Goal: Communication & Community: Answer question/provide support

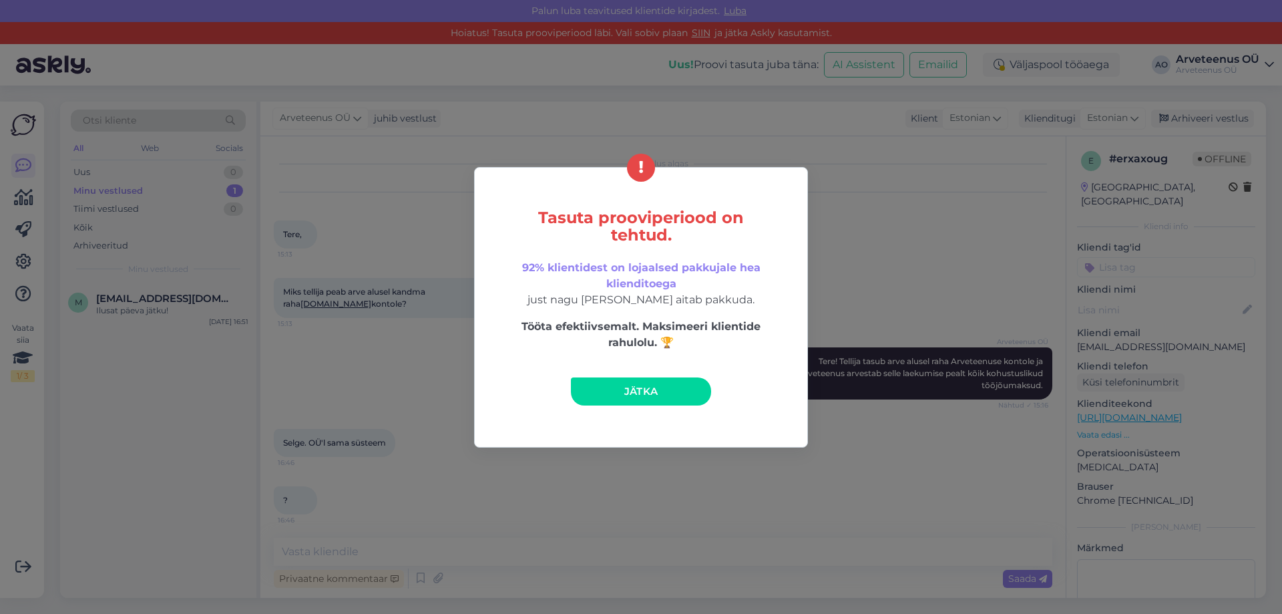
scroll to position [322, 0]
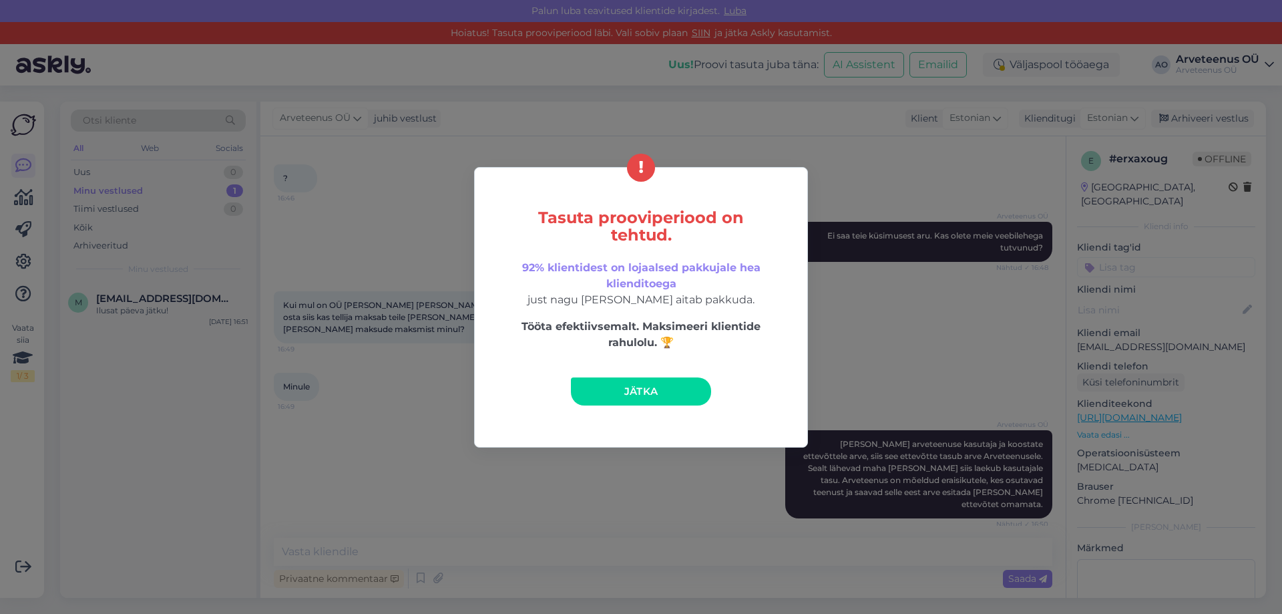
click at [666, 396] on link "Jätka" at bounding box center [641, 391] width 140 height 28
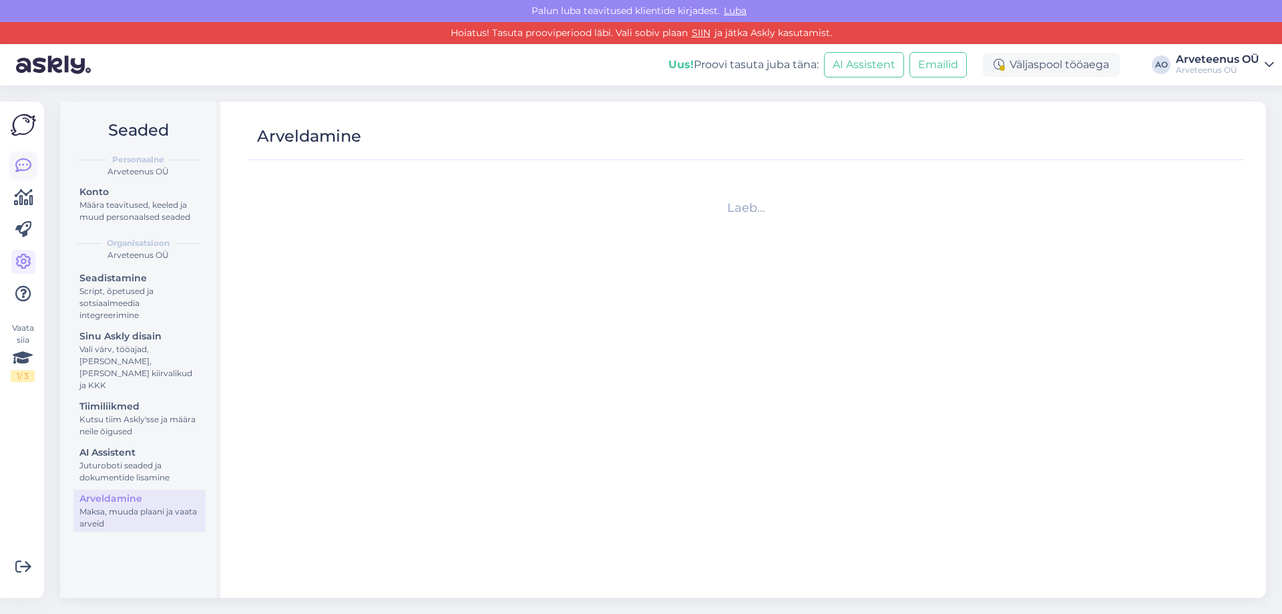
click at [27, 166] on icon at bounding box center [23, 166] width 16 height 16
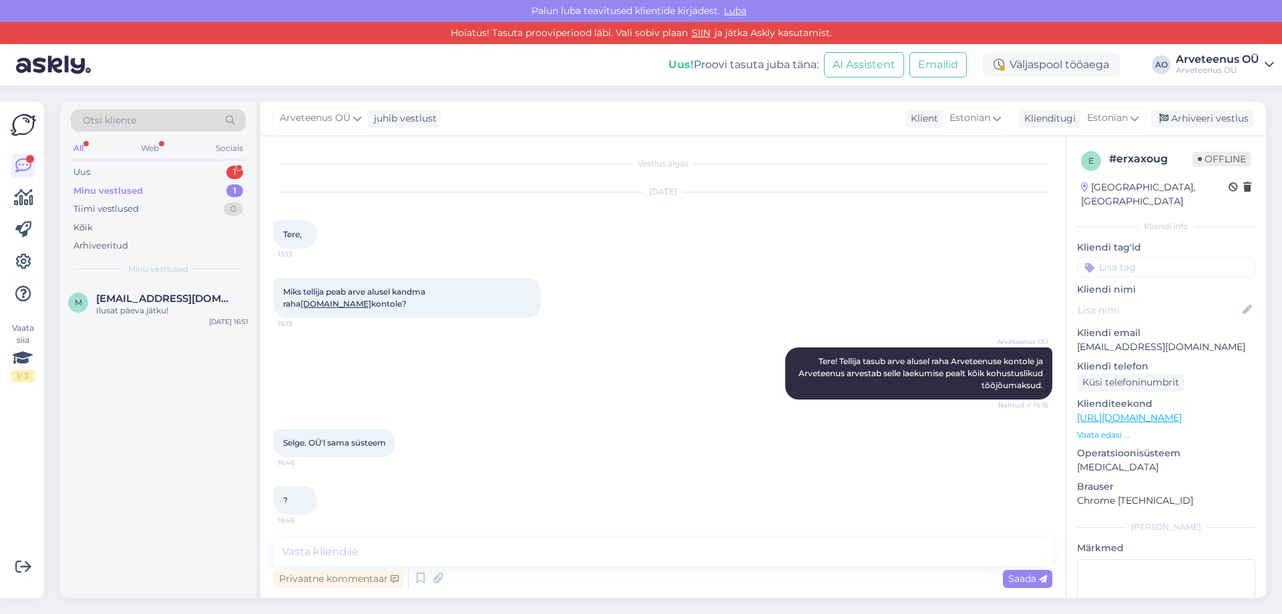
scroll to position [322, 0]
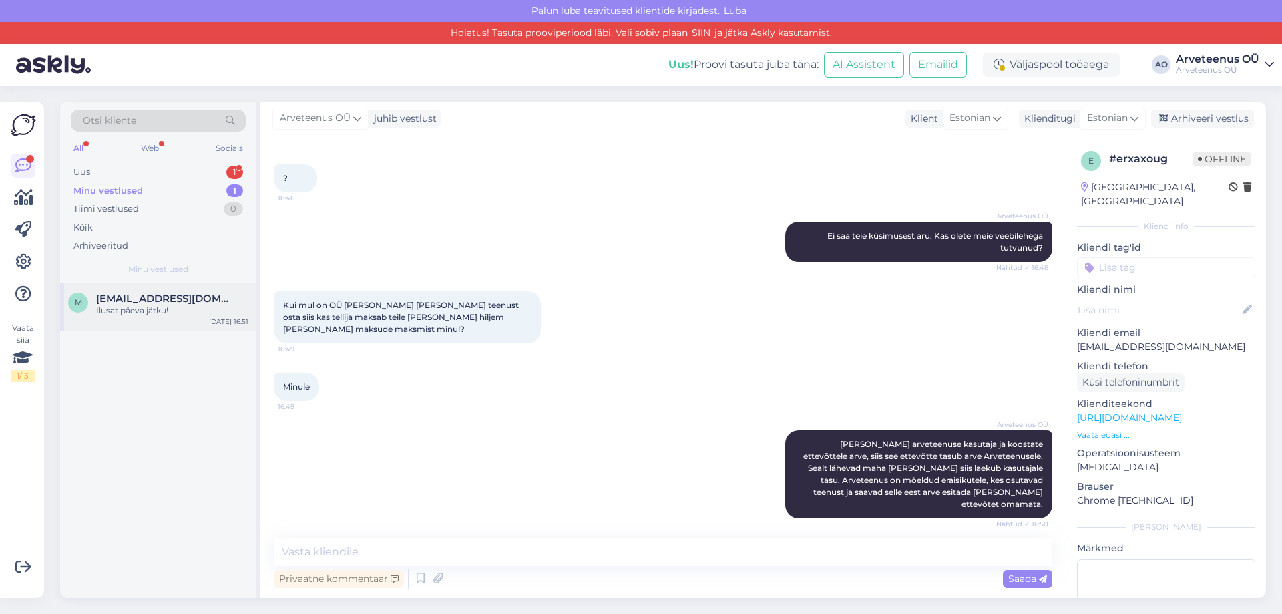
click at [158, 298] on span "[EMAIL_ADDRESS][DOMAIN_NAME]" at bounding box center [165, 299] width 139 height 12
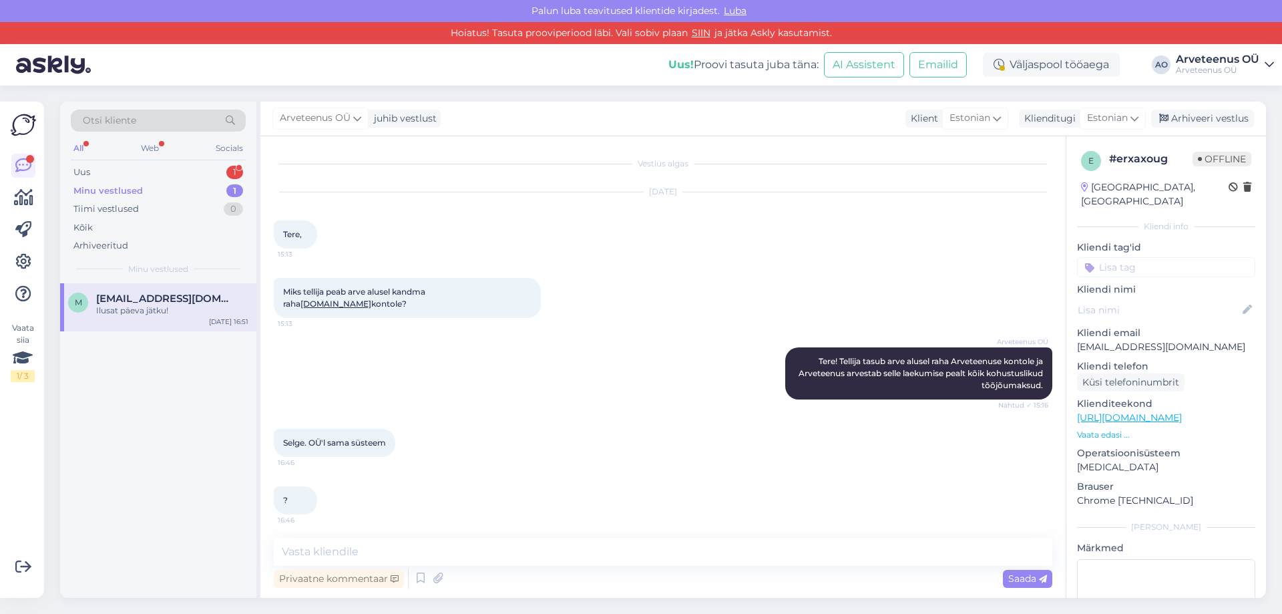
scroll to position [420, 0]
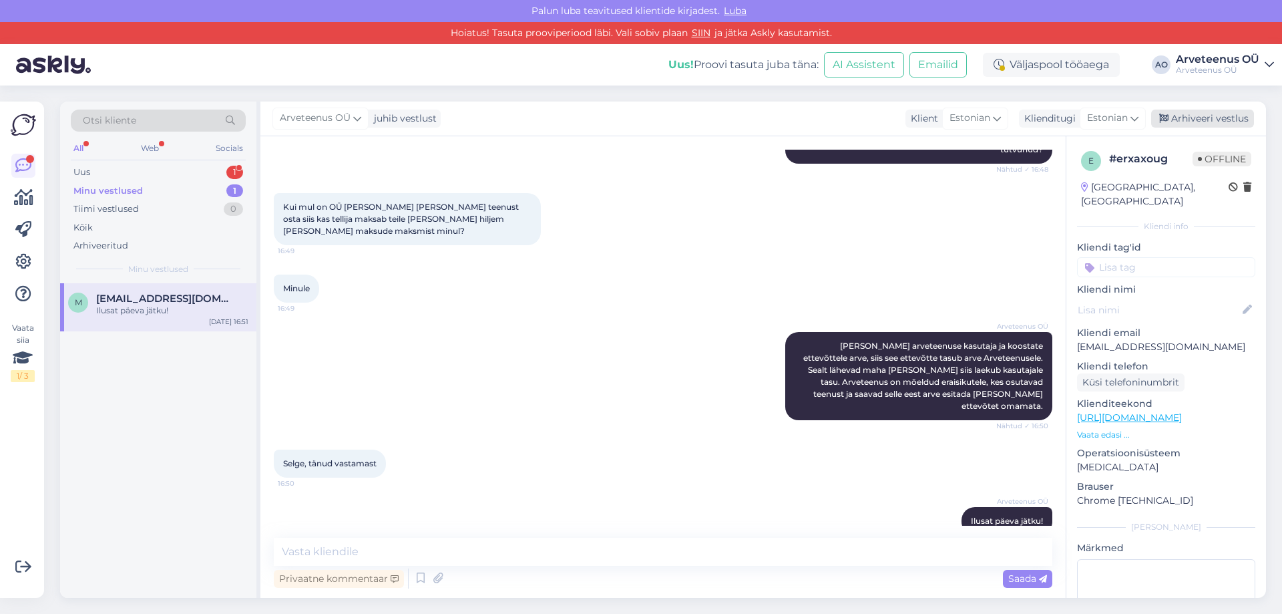
click at [1217, 116] on div "Arhiveeri vestlus" at bounding box center [1202, 119] width 103 height 18
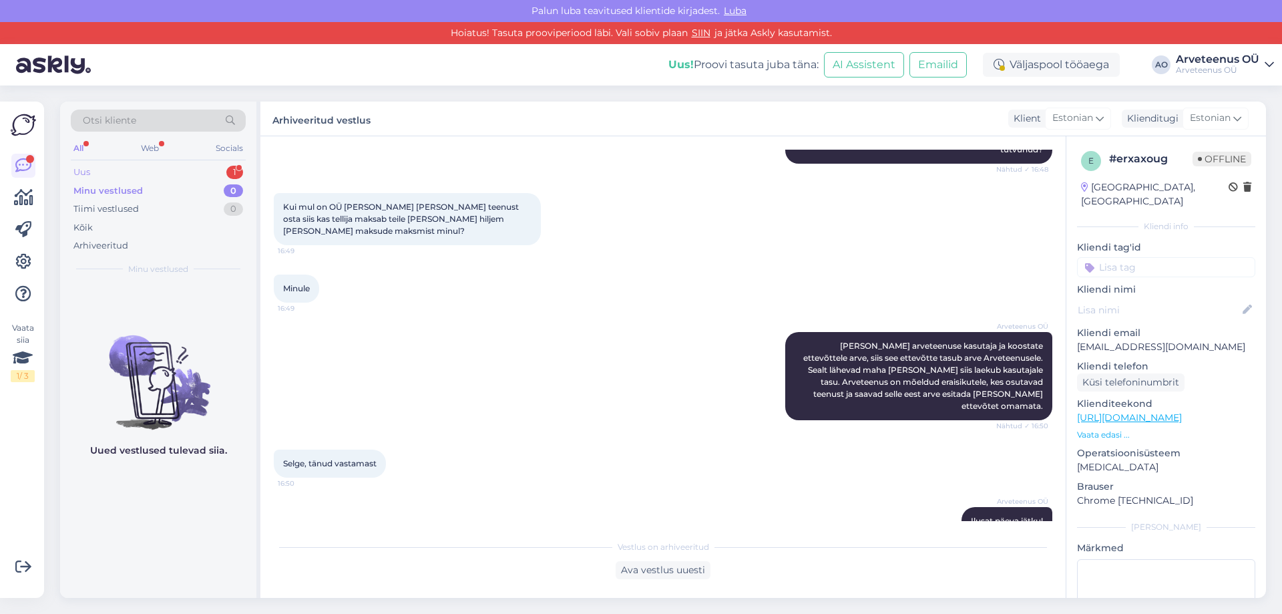
click at [116, 176] on div "Uus 1" at bounding box center [158, 172] width 175 height 19
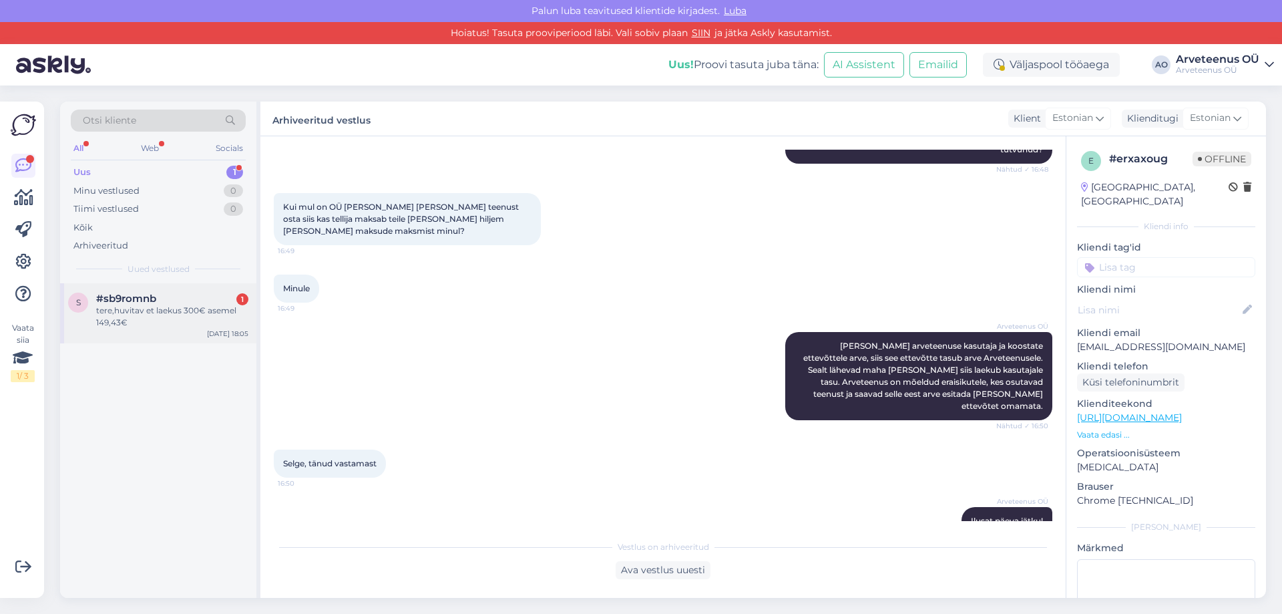
click at [124, 309] on div "tere,huvitav et laekus 300€ asemel 149,43€" at bounding box center [172, 317] width 152 height 24
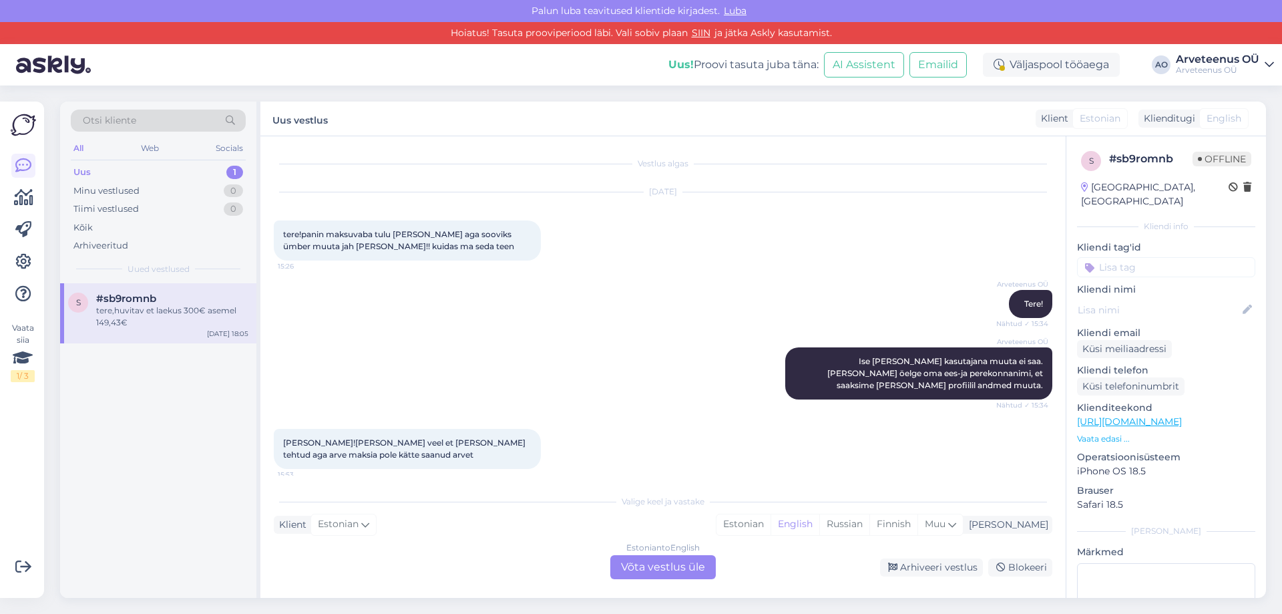
scroll to position [2550, 0]
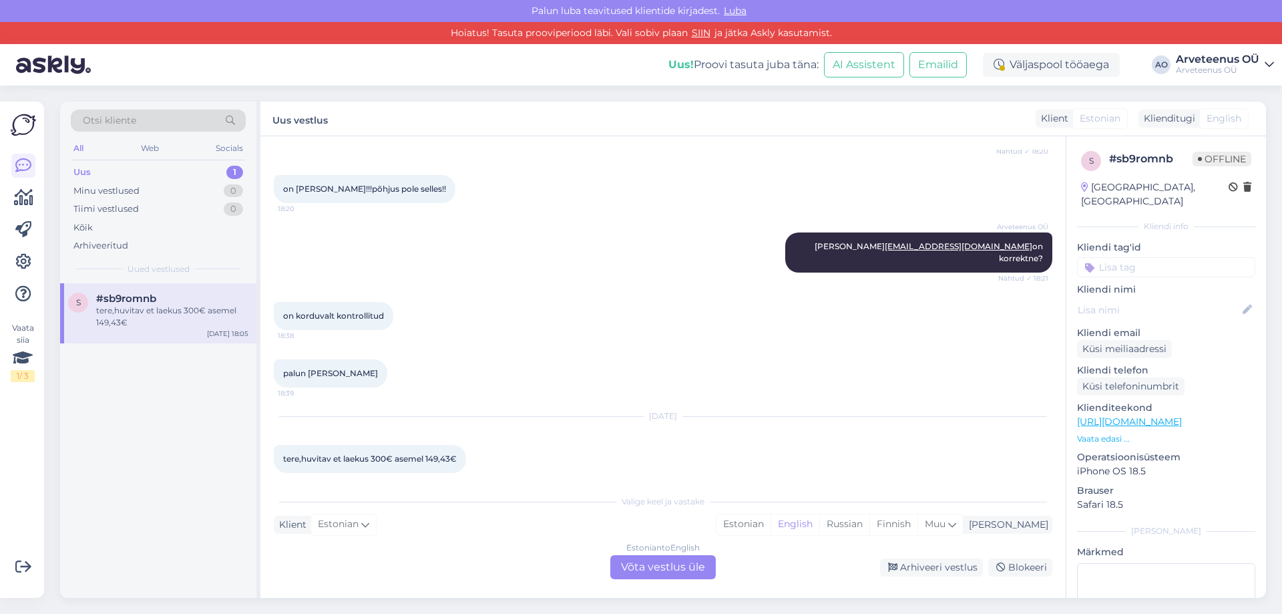
click at [150, 436] on div "s #sb9romnb tere,huvitav et laekus 300€ asemel 149,43€ [DATE] 18:05" at bounding box center [158, 440] width 196 height 315
click at [771, 527] on div "Estonian" at bounding box center [744, 524] width 54 height 20
click at [659, 570] on div "Estonian to Estonian Võta vestlus üle" at bounding box center [663, 567] width 106 height 24
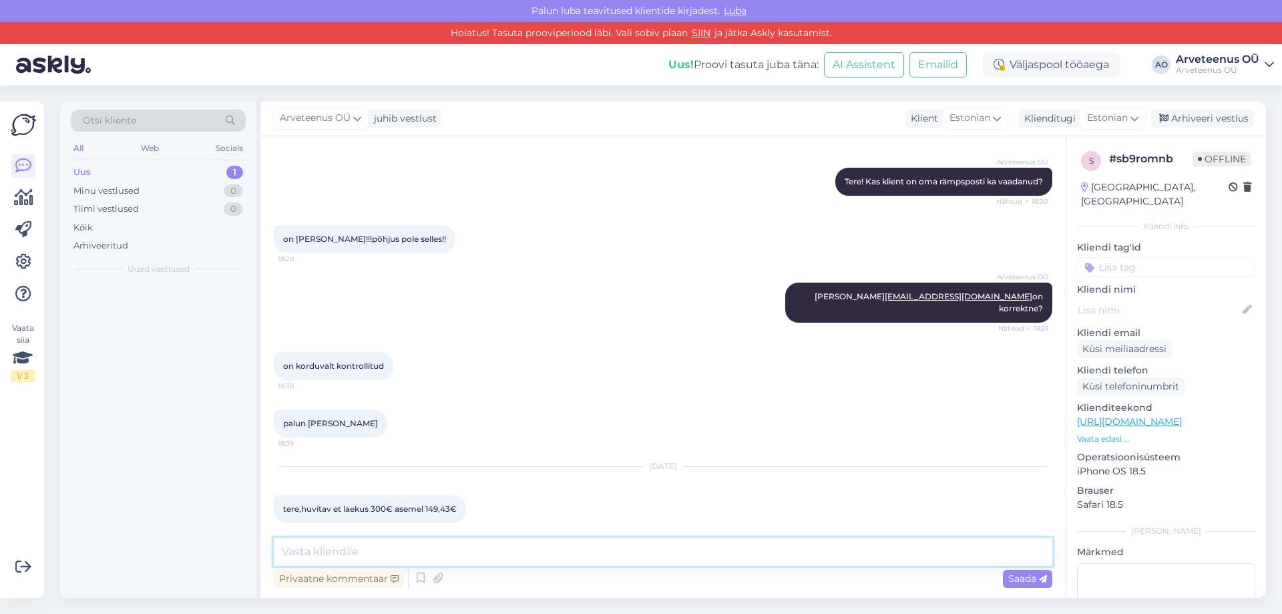
click at [573, 554] on textarea at bounding box center [663, 552] width 779 height 28
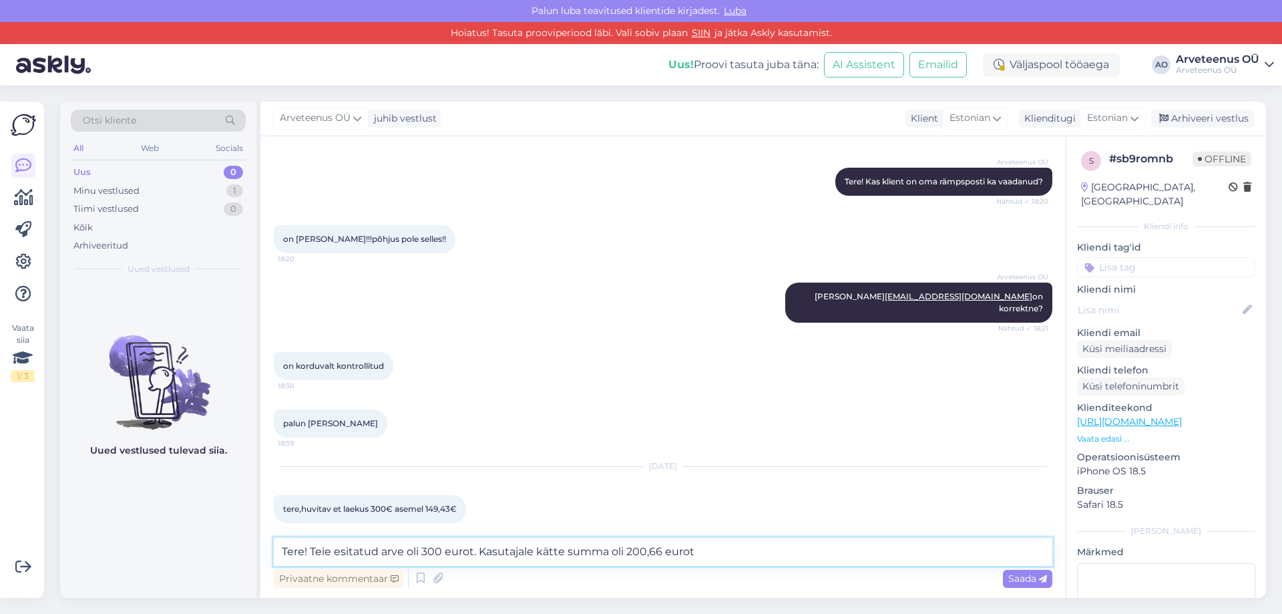
click at [709, 549] on textarea "Tere! Teie esitatud arve oli 300 eurot. Kasutajale kätte summa oli 200,66 eurot" at bounding box center [663, 552] width 779 height 28
click at [604, 551] on textarea "Tere! Teie esitatud arve oli 300 eurot. Kasutajale kätte summa oli 200,66 eurot" at bounding box center [663, 552] width 779 height 28
click at [606, 554] on textarea "Tere! Teie esitatud arve oli 300 eurot. Kasutajale kätte summa oli 200,66 eurot" at bounding box center [663, 552] width 779 height 28
click at [715, 558] on textarea "Tere! Teie esitatud arve oli 300 eurot. Kasutajale kätte summa oli 200,66 eurot" at bounding box center [663, 552] width 779 height 28
drag, startPoint x: 936, startPoint y: 554, endPoint x: 900, endPoint y: 547, distance: 36.7
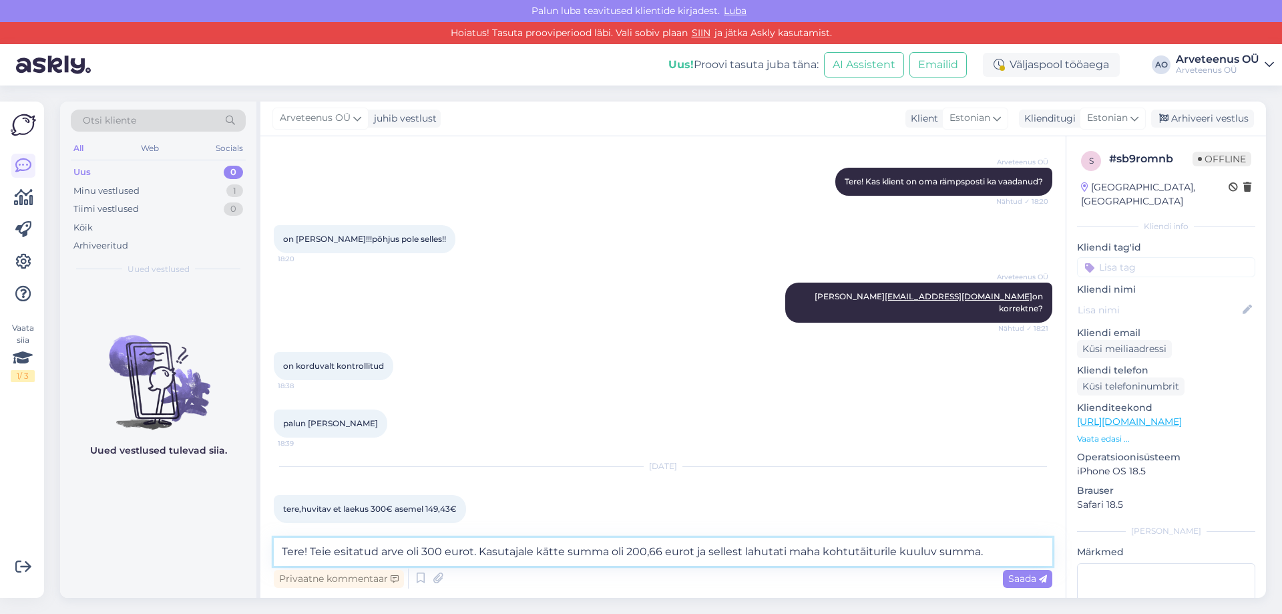
click at [900, 547] on textarea "Tere! Teie esitatud arve oli 300 eurot. Kasutajale kätte summa oli 200,66 eurot…" at bounding box center [663, 552] width 779 height 28
click at [976, 553] on textarea "Tere! Teie esitatud arve oli 300 eurot. Kasutajale kätte summa oli 200,66 eurot…" at bounding box center [663, 552] width 779 height 28
click at [972, 555] on textarea "Tere! Teie esitatud arve oli 300 eurot. Kasutajale kätte summa oli 200,66 eurot…" at bounding box center [663, 552] width 779 height 28
click at [1010, 550] on textarea "Tere! Teie esitatud arve oli 300 eurot. Kasutajale kätte summa oli 200,66 eurot…" at bounding box center [663, 552] width 779 height 28
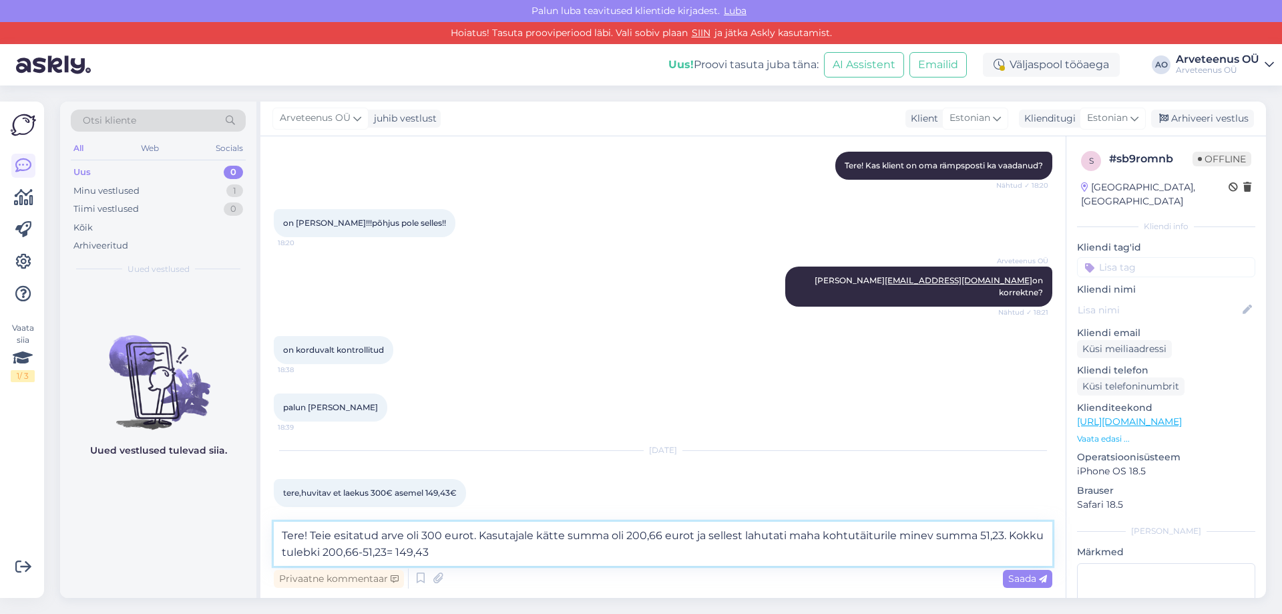
type textarea "Tere! Teie esitatud arve oli 300 eurot. Kasutajale kätte summa oli 200,66 eurot…"
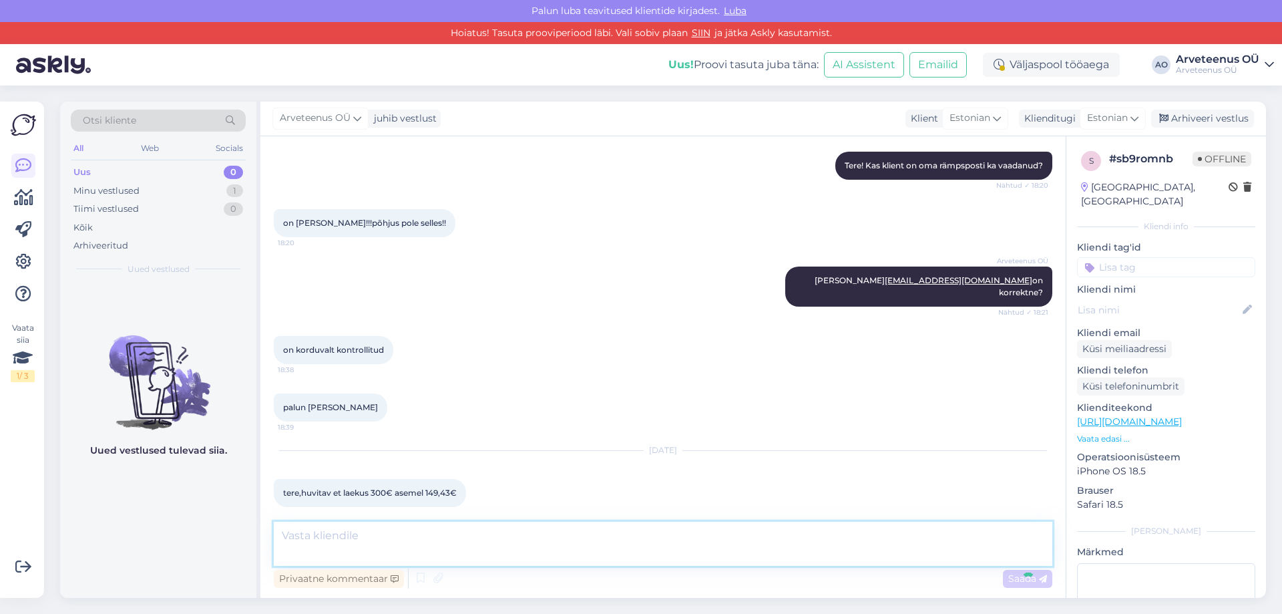
scroll to position [2593, 0]
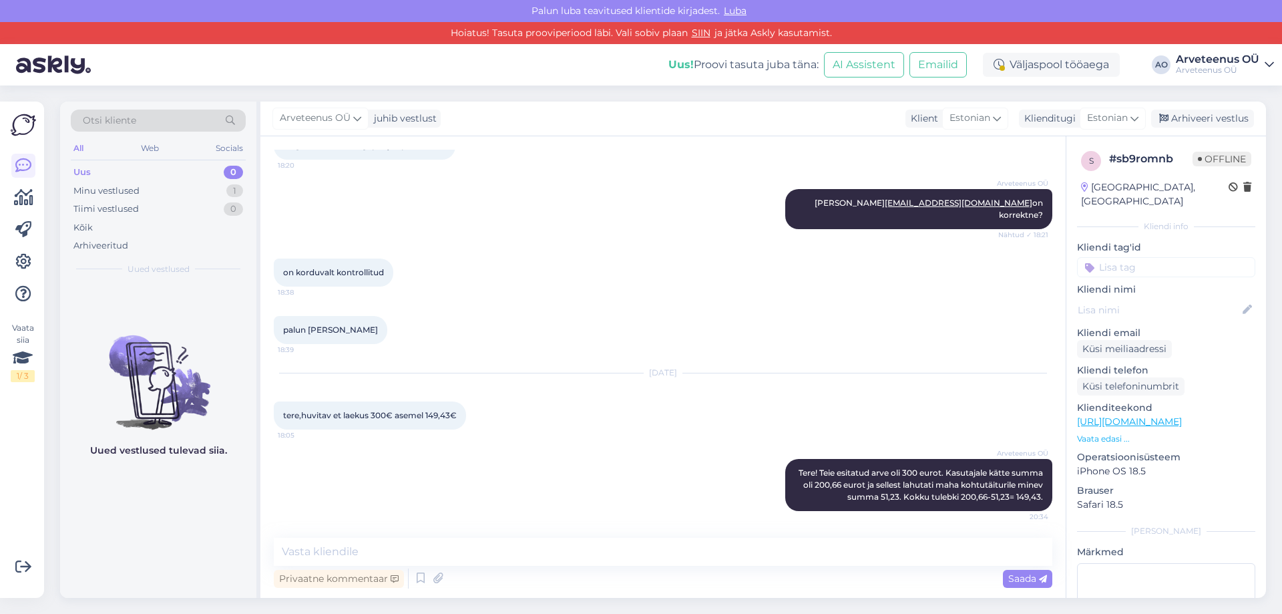
click at [226, 537] on div "Uued vestlused tulevad siia." at bounding box center [158, 440] width 196 height 315
click at [387, 554] on textarea at bounding box center [663, 552] width 779 height 28
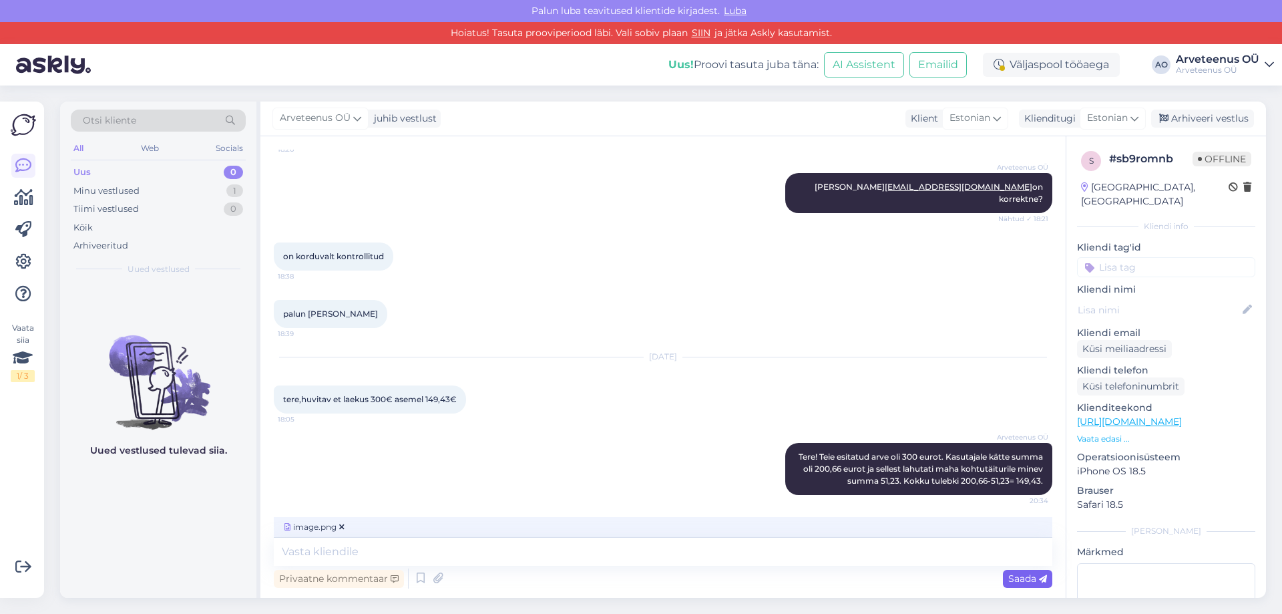
click at [1020, 574] on span "Saada" at bounding box center [1027, 578] width 39 height 12
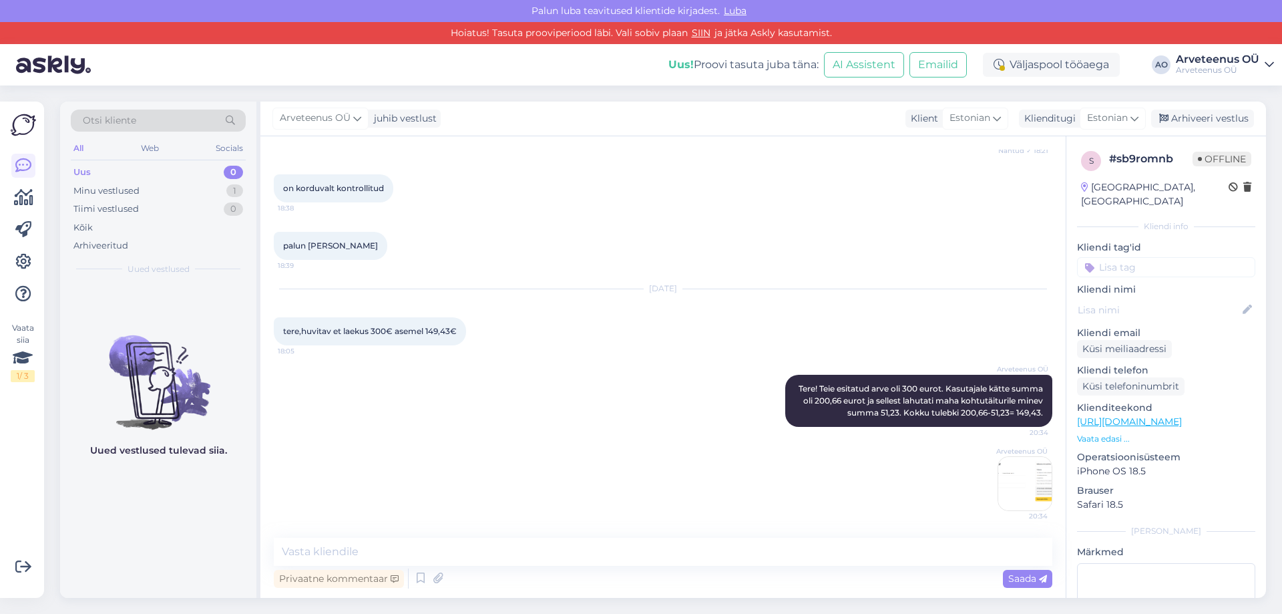
click at [218, 524] on div "Uued vestlused tulevad siia." at bounding box center [158, 440] width 196 height 315
click at [1007, 473] on img at bounding box center [1024, 483] width 53 height 53
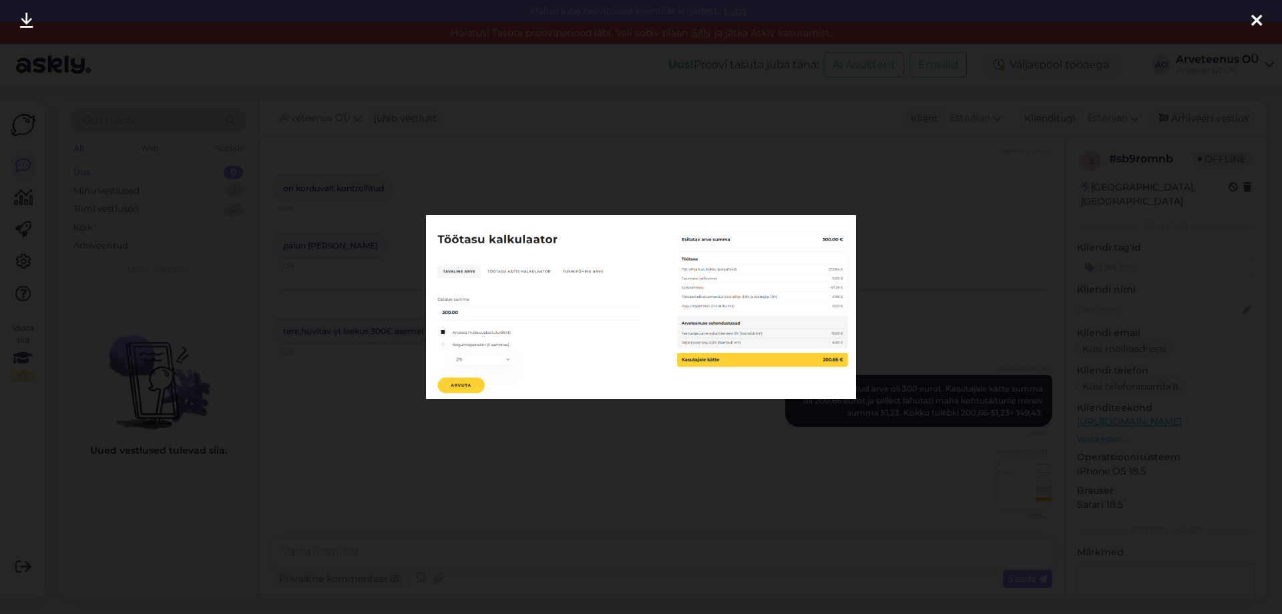
click at [1259, 25] on icon at bounding box center [1257, 21] width 11 height 17
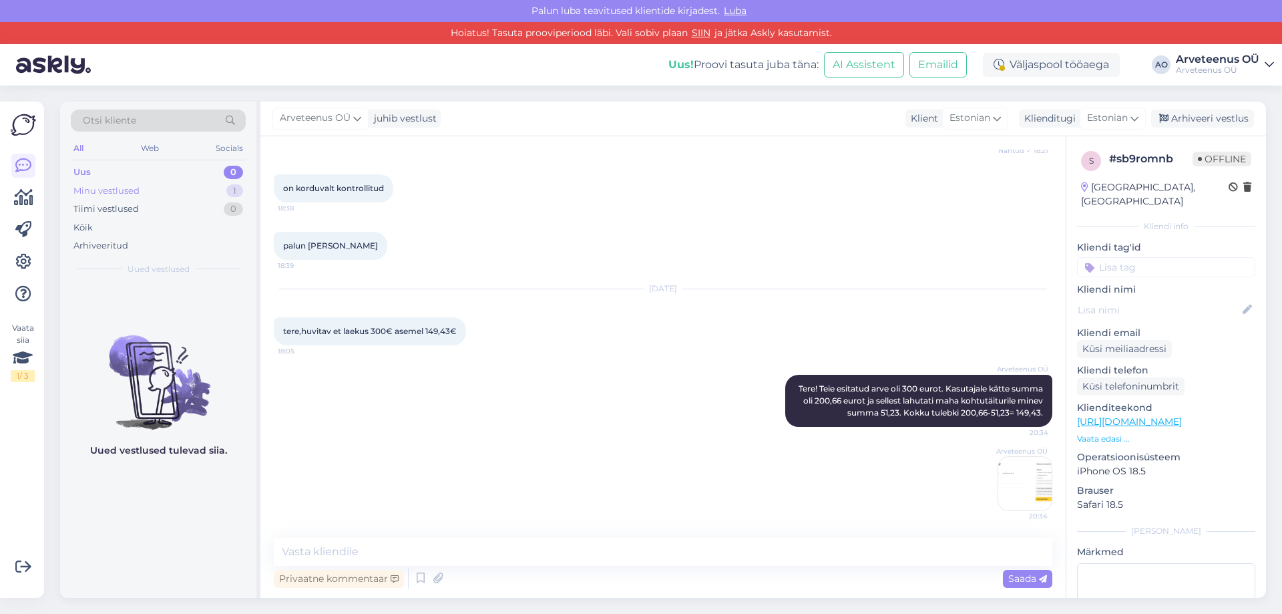
click at [128, 196] on div "Minu vestlused" at bounding box center [106, 190] width 66 height 13
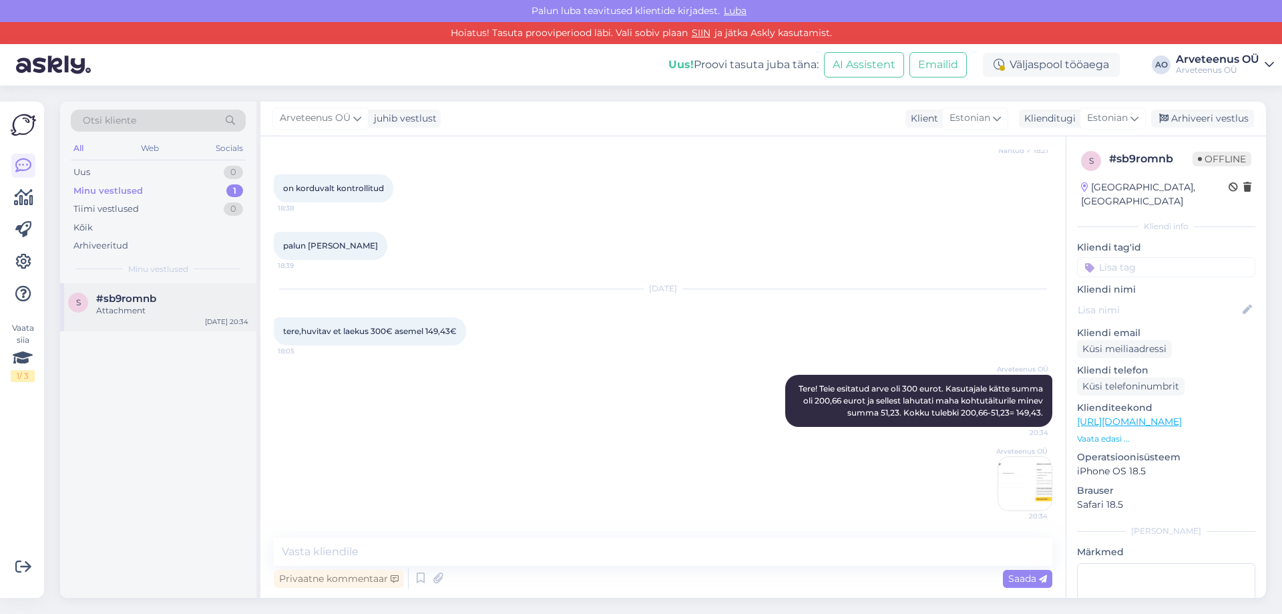
click at [138, 321] on div "s #sb9romnb Attachment [DATE] 20:34" at bounding box center [158, 307] width 196 height 48
click at [142, 418] on div "s #sb9romnb Attachment [DATE] 20:34" at bounding box center [158, 440] width 196 height 315
